Goal: Task Accomplishment & Management: Complete application form

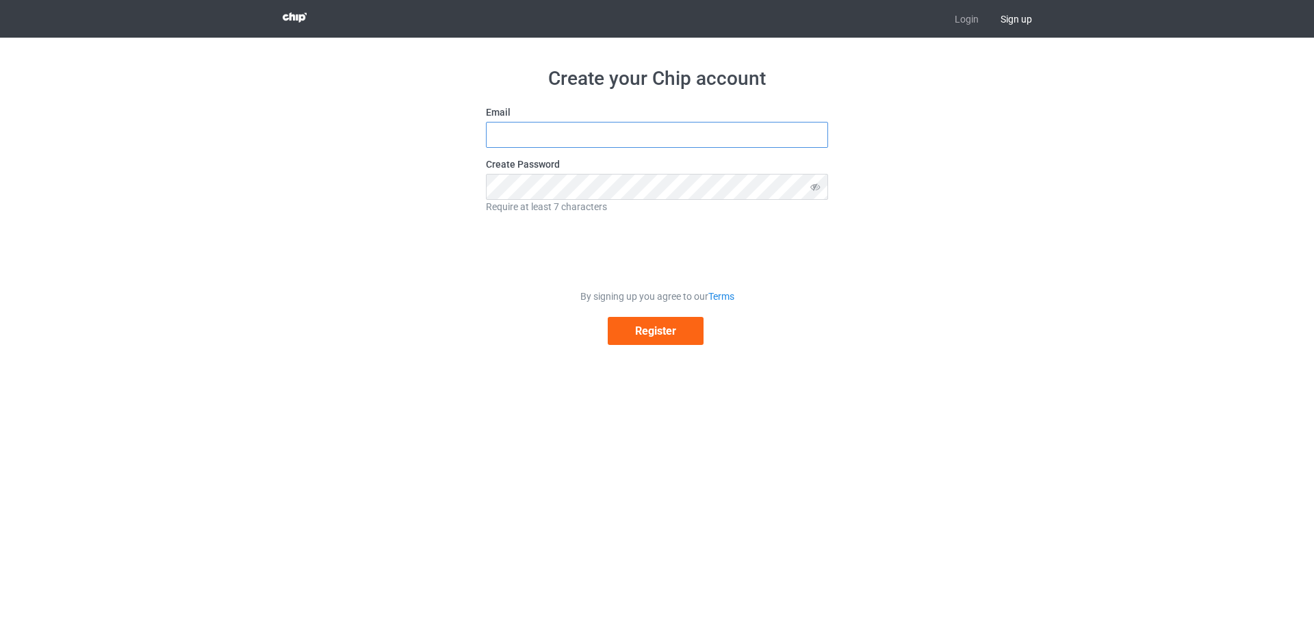
click at [647, 144] on input "text" at bounding box center [657, 135] width 342 height 26
type input "[EMAIL_ADDRESS][DOMAIN_NAME]"
click at [608, 317] on button "Register" at bounding box center [656, 331] width 96 height 28
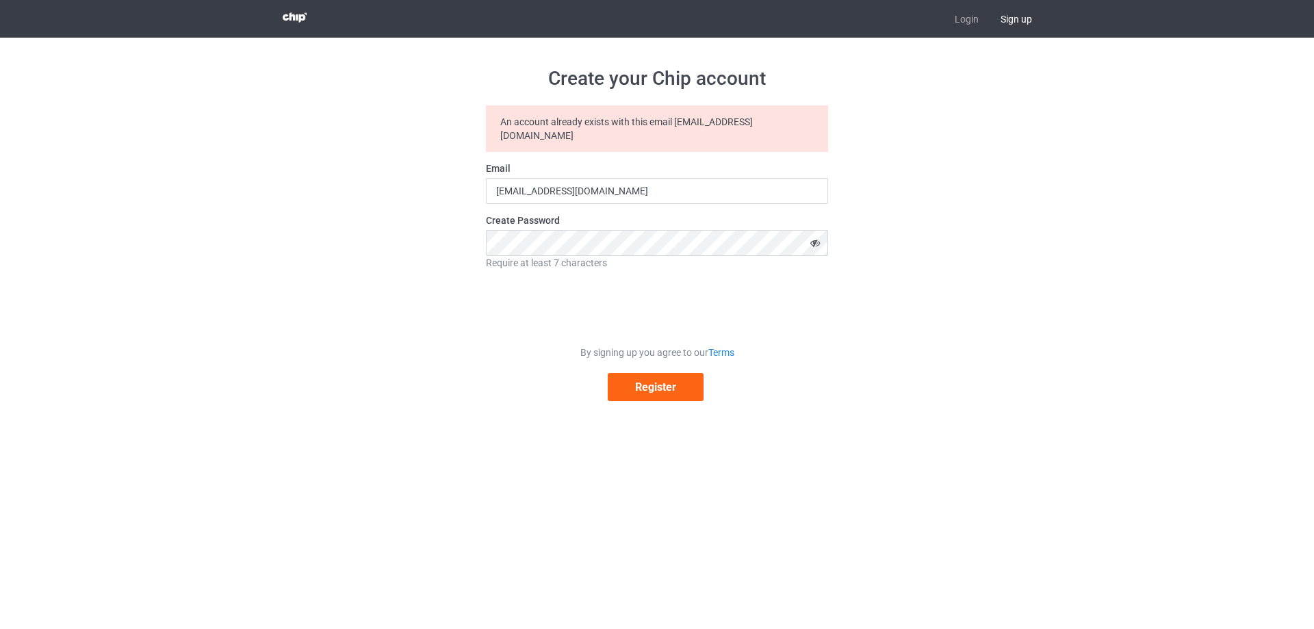
click at [814, 230] on icon at bounding box center [815, 243] width 25 height 26
click at [675, 373] on button "Register" at bounding box center [656, 387] width 96 height 28
click at [300, 12] on div at bounding box center [295, 19] width 46 height 38
click at [296, 18] on img at bounding box center [295, 17] width 24 height 10
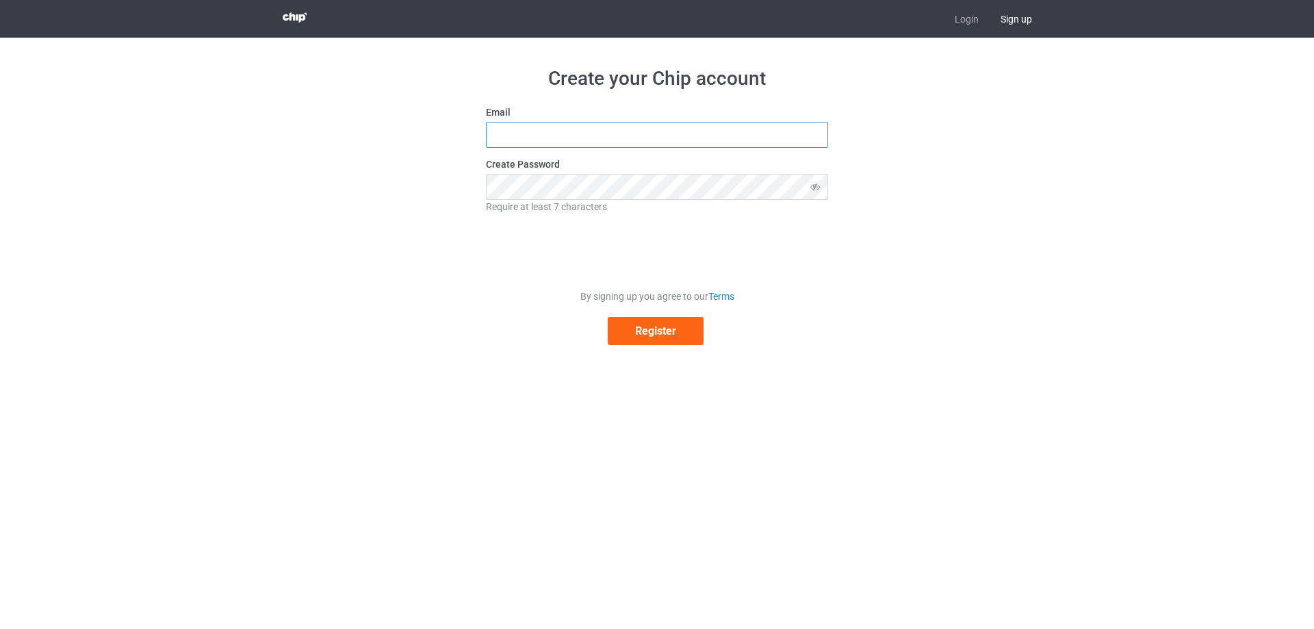
click at [561, 138] on input "text" at bounding box center [657, 135] width 342 height 26
type input "beconganh001@gmail.com"
click at [641, 326] on button "Register" at bounding box center [656, 331] width 96 height 28
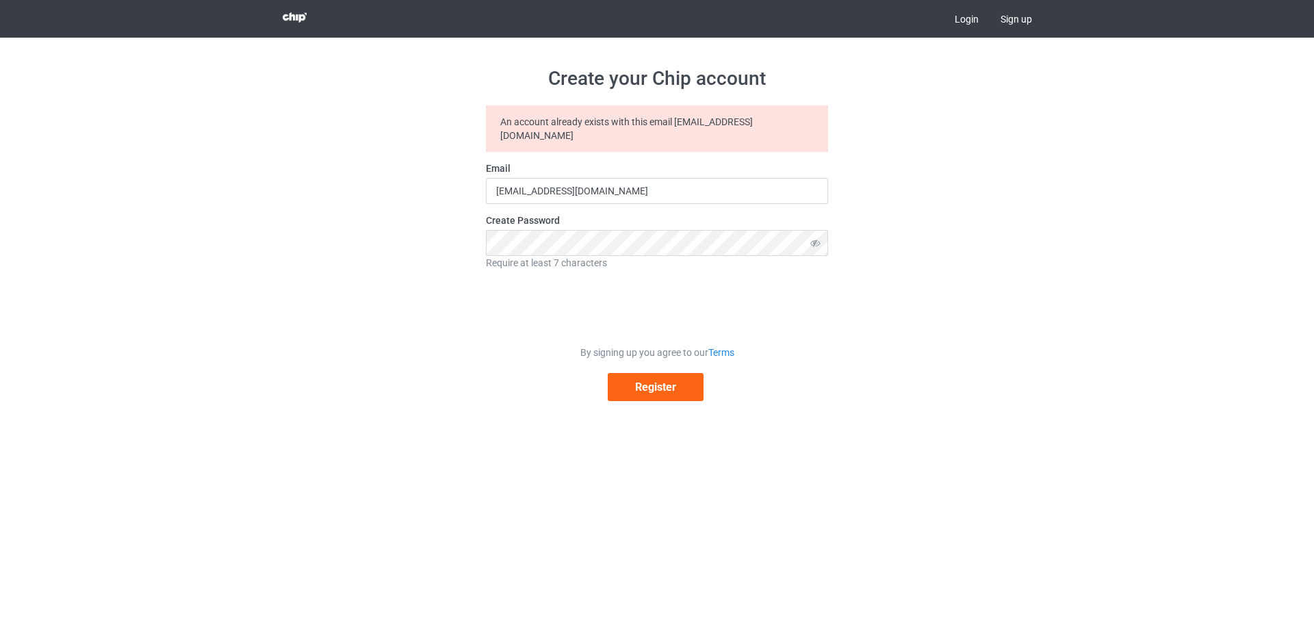
click at [972, 18] on link "Login" at bounding box center [967, 19] width 46 height 38
